Goal: Navigation & Orientation: Find specific page/section

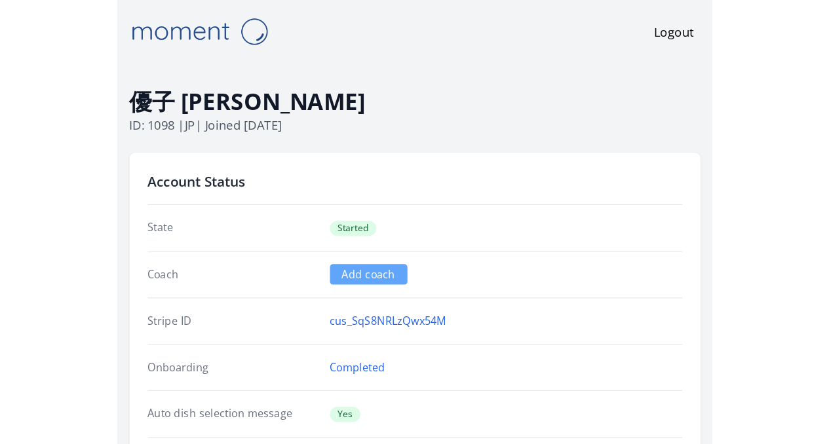
scroll to position [985, 0]
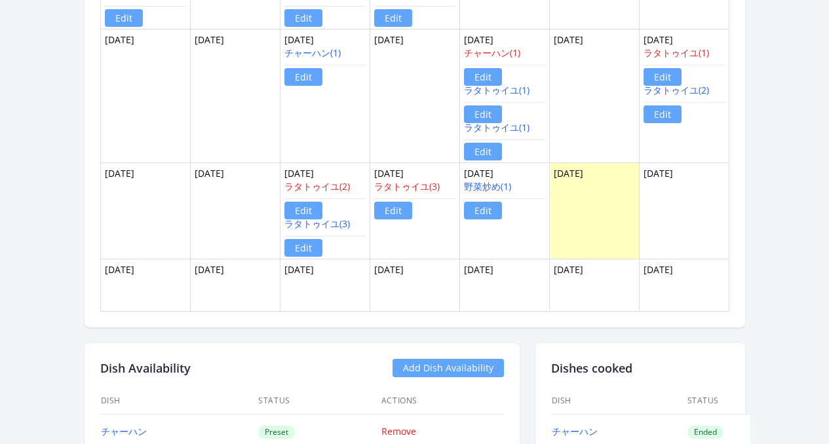
scroll to position [945, 0]
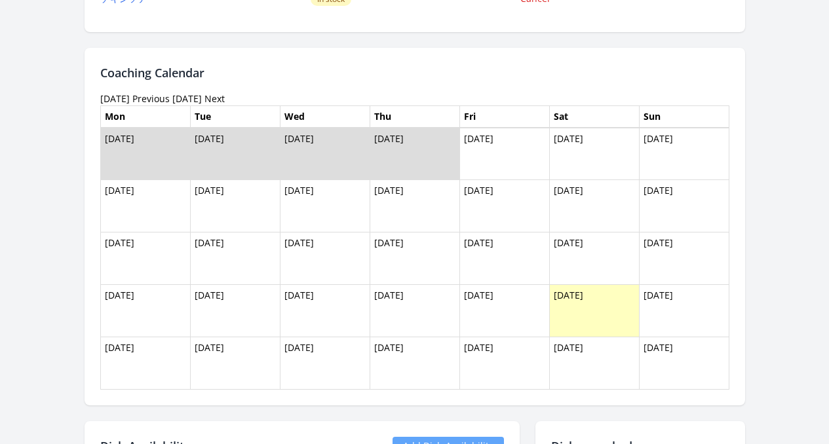
scroll to position [817, 0]
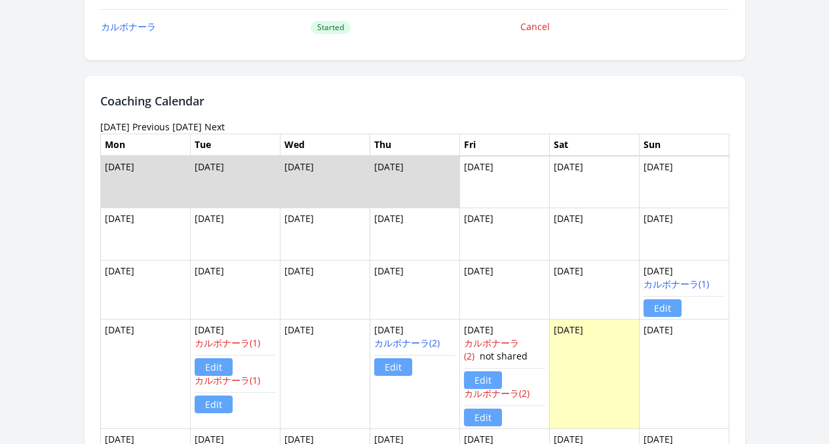
scroll to position [754, 0]
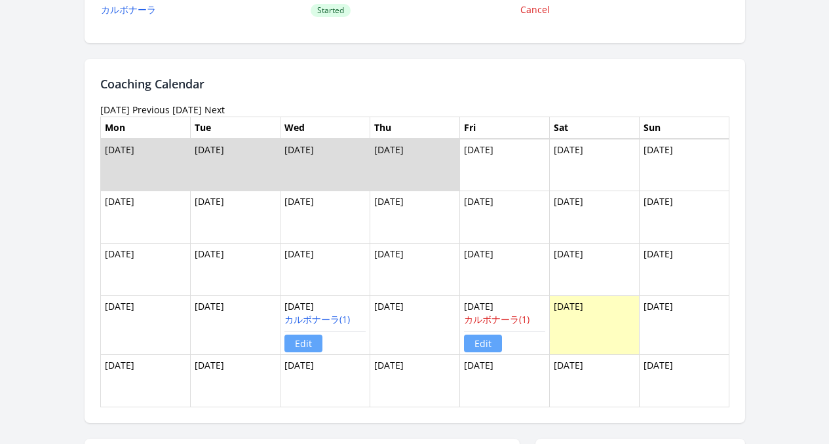
scroll to position [373, 0]
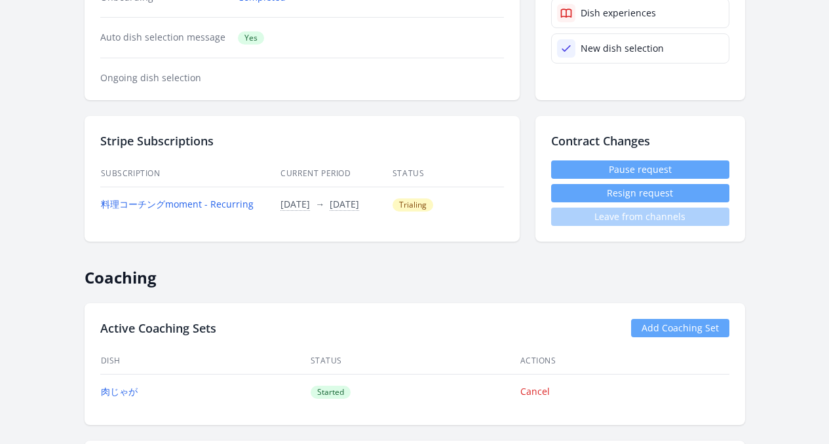
scroll to position [155, 0]
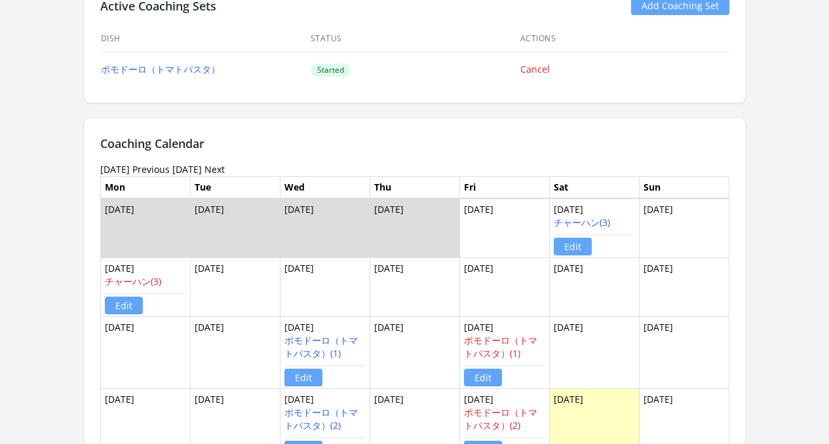
scroll to position [706, 0]
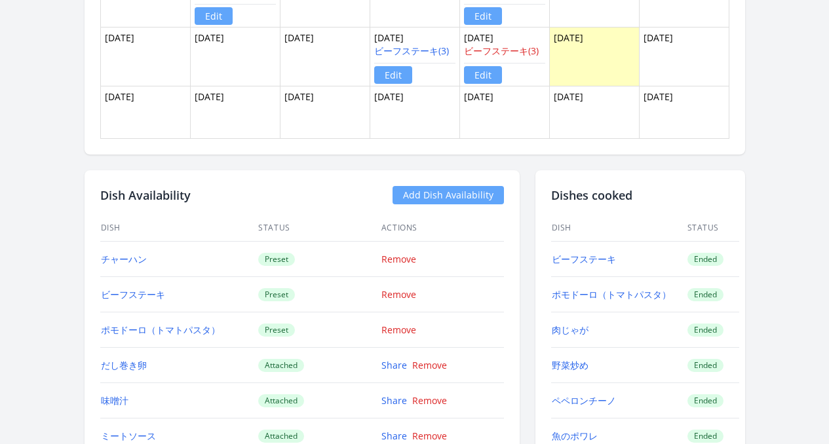
scroll to position [1010, 0]
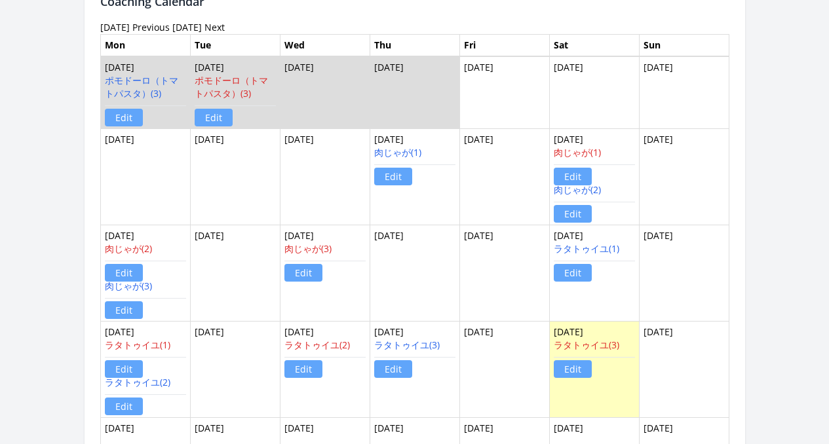
scroll to position [861, 0]
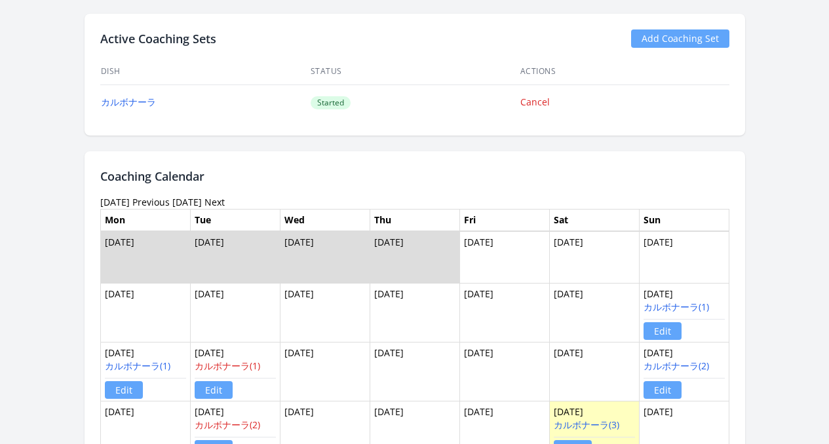
scroll to position [502, 0]
